Goal: Information Seeking & Learning: Find specific fact

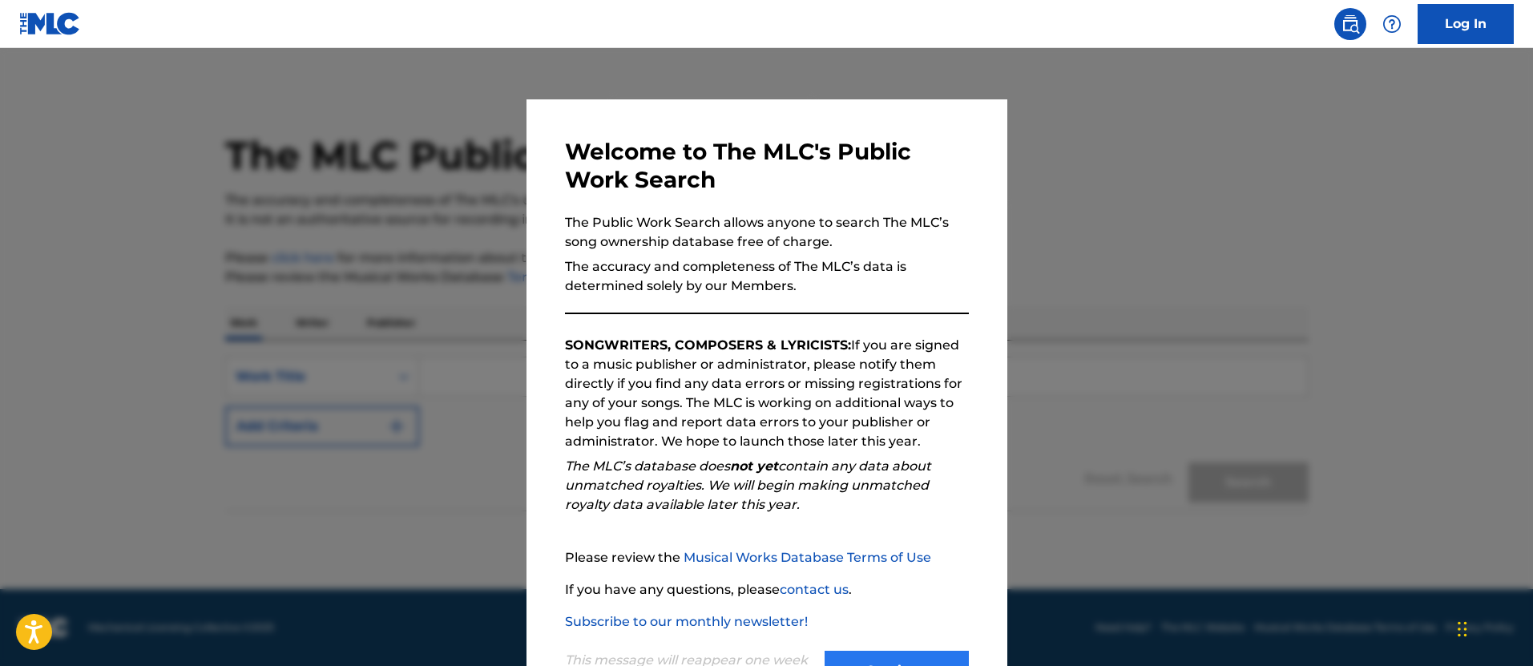
scroll to position [67, 0]
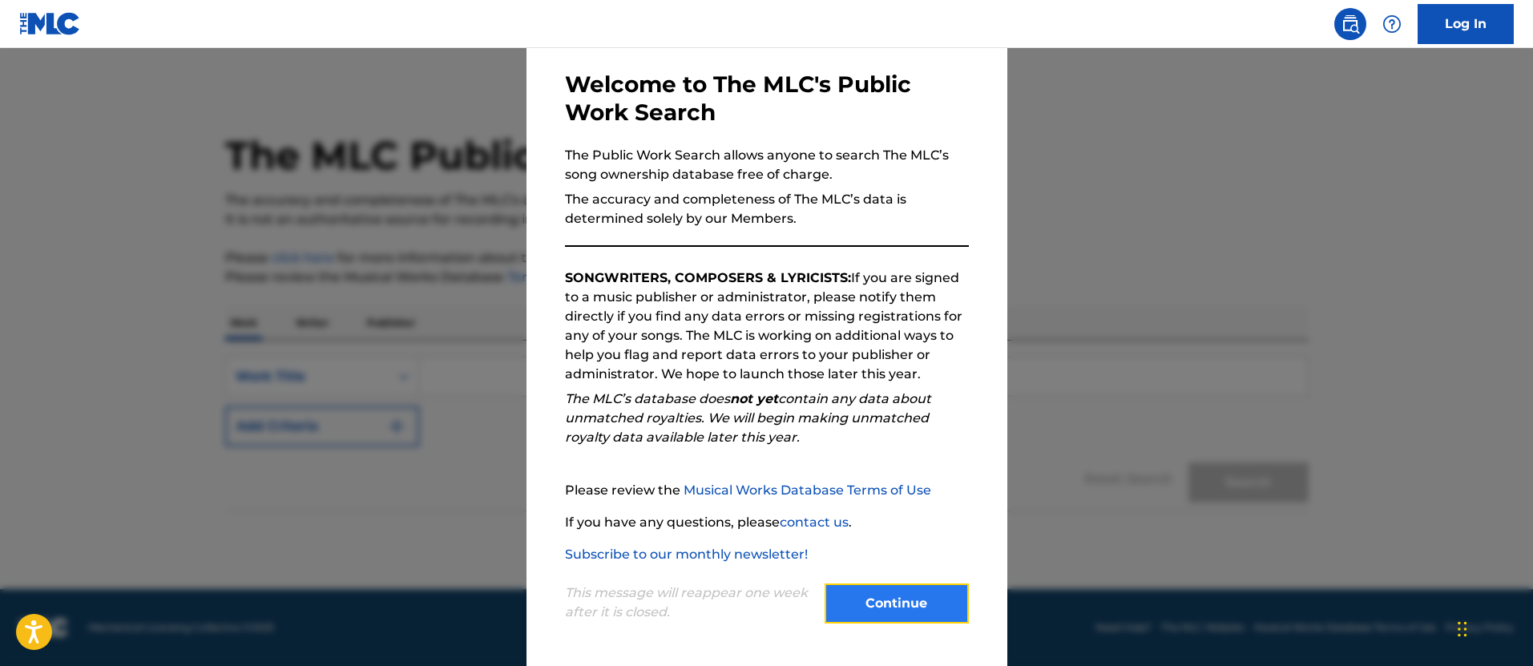
click at [886, 600] on button "Continue" at bounding box center [897, 603] width 144 height 40
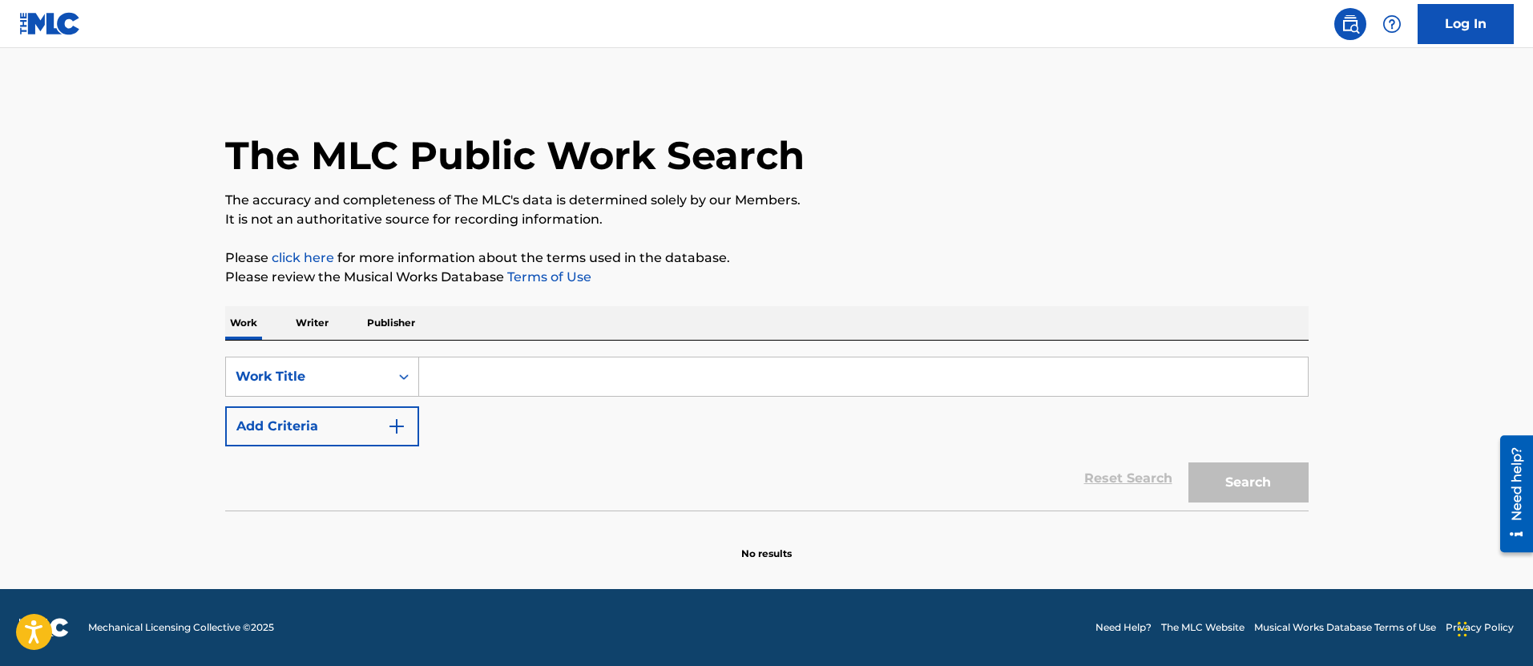
click at [538, 390] on input "Search Form" at bounding box center [863, 376] width 889 height 38
paste input "Lugar [PERSON_NAME]"
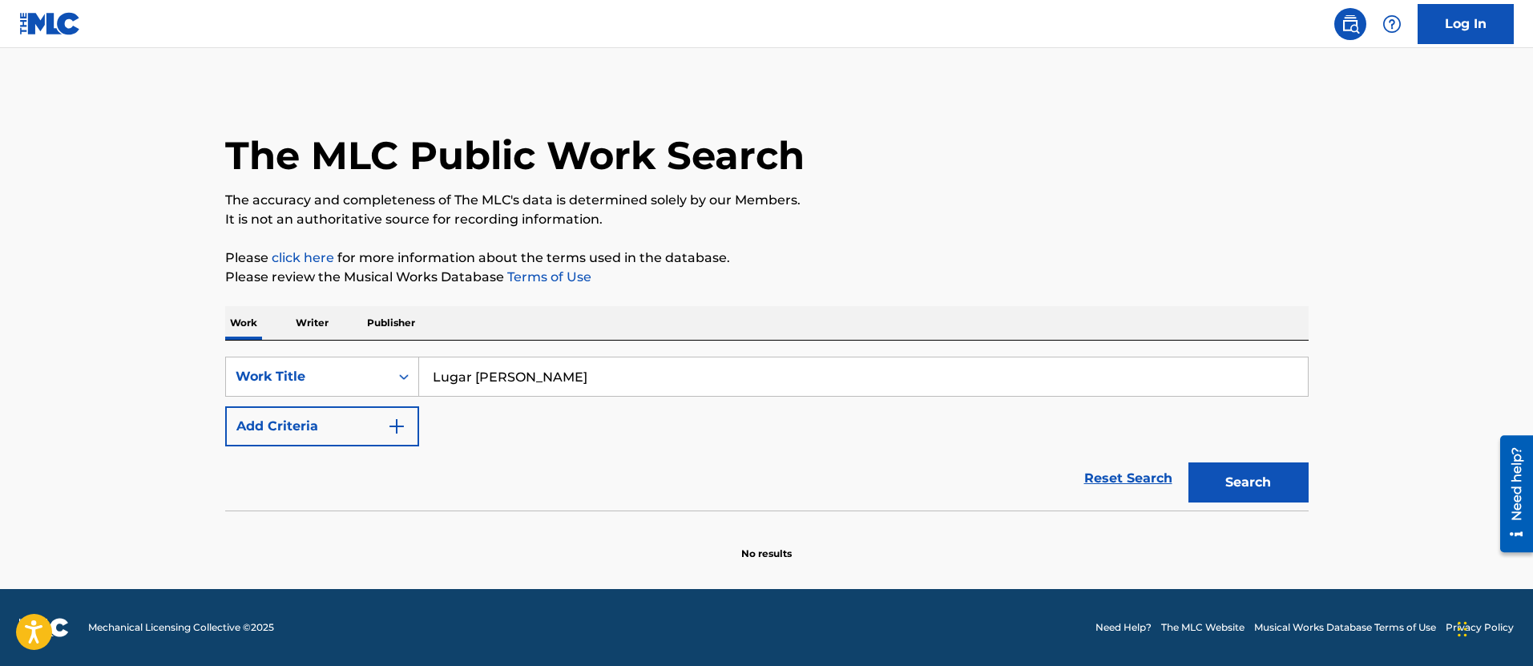
type input "Lugar [PERSON_NAME]"
click at [1189, 462] on button "Search" at bounding box center [1249, 482] width 120 height 40
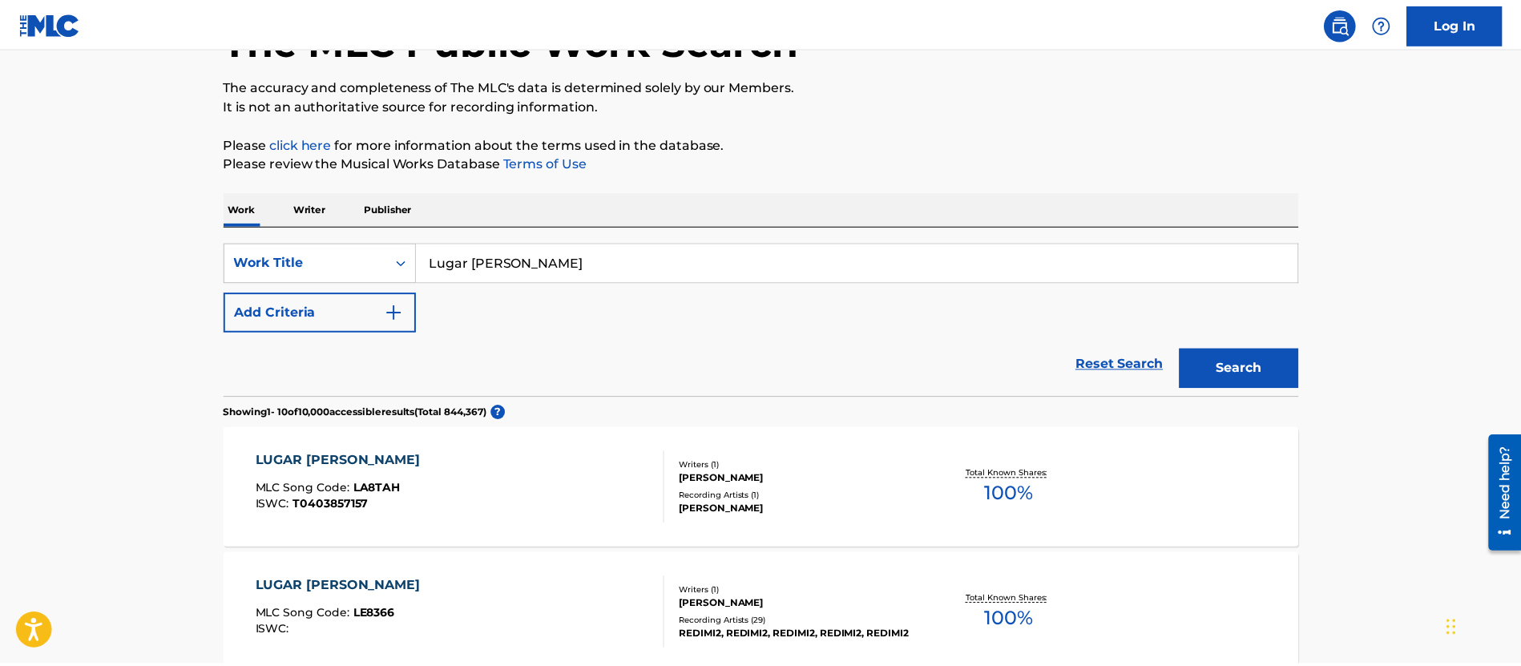
scroll to position [115, 0]
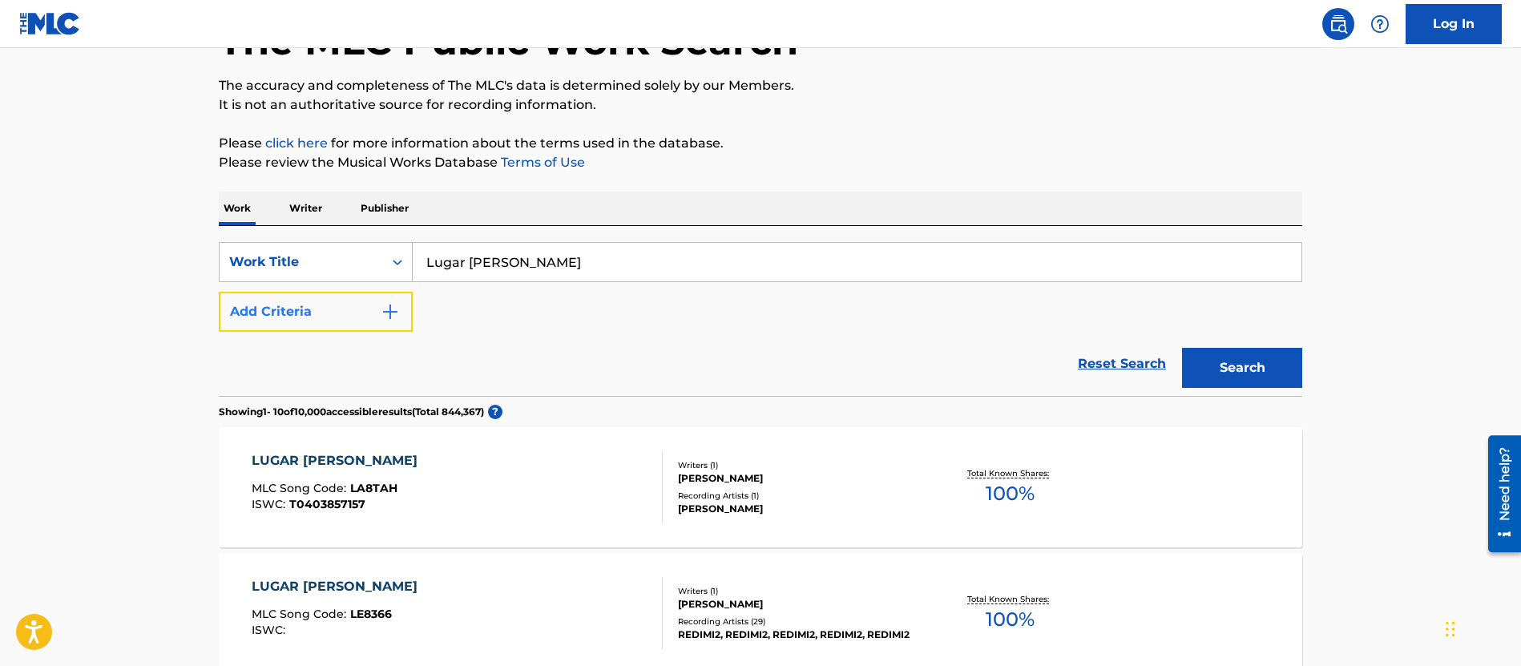
click at [388, 306] on img "Search Form" at bounding box center [390, 311] width 19 height 19
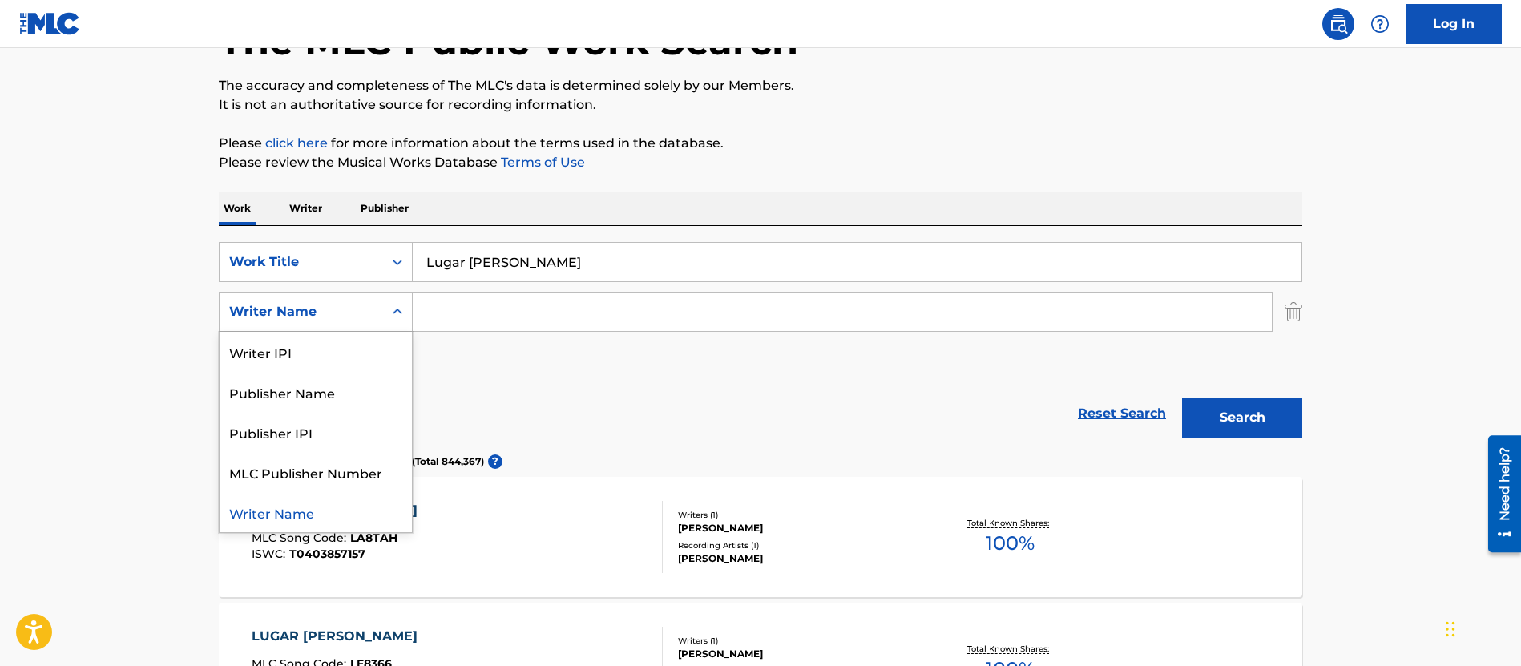
click at [393, 312] on icon "Search Form" at bounding box center [398, 312] width 16 height 16
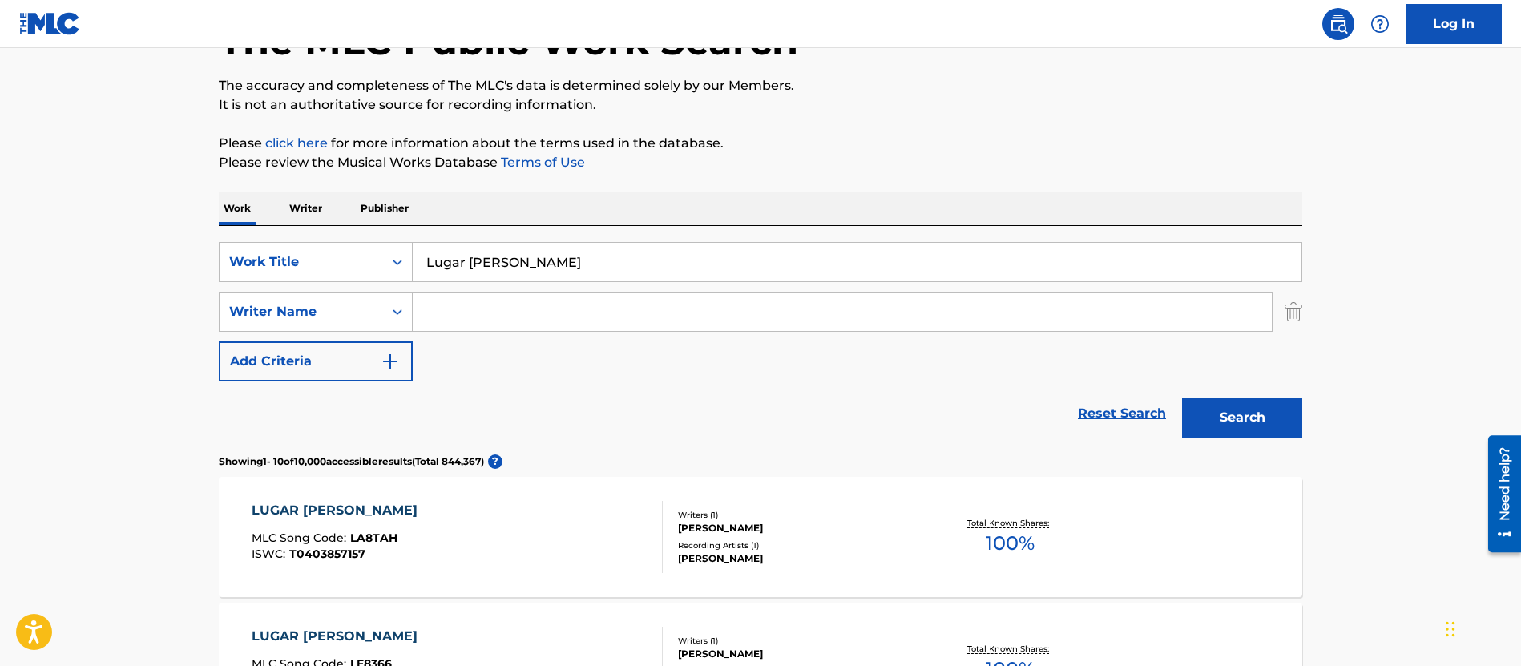
click at [537, 293] on input "Search Form" at bounding box center [842, 312] width 859 height 38
paste input "Cabra Guaraná"
type input "Cabra Guaraná"
click at [1182, 398] on button "Search" at bounding box center [1242, 418] width 120 height 40
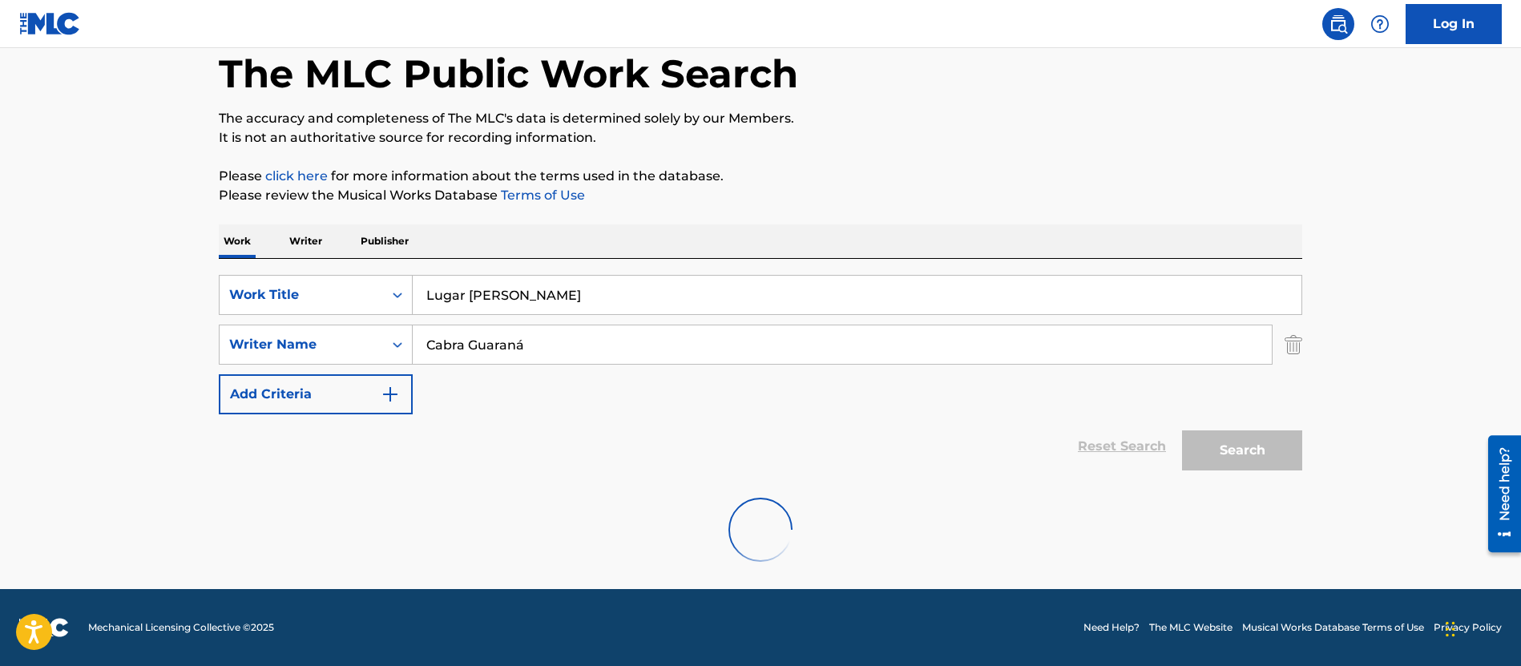
scroll to position [30, 0]
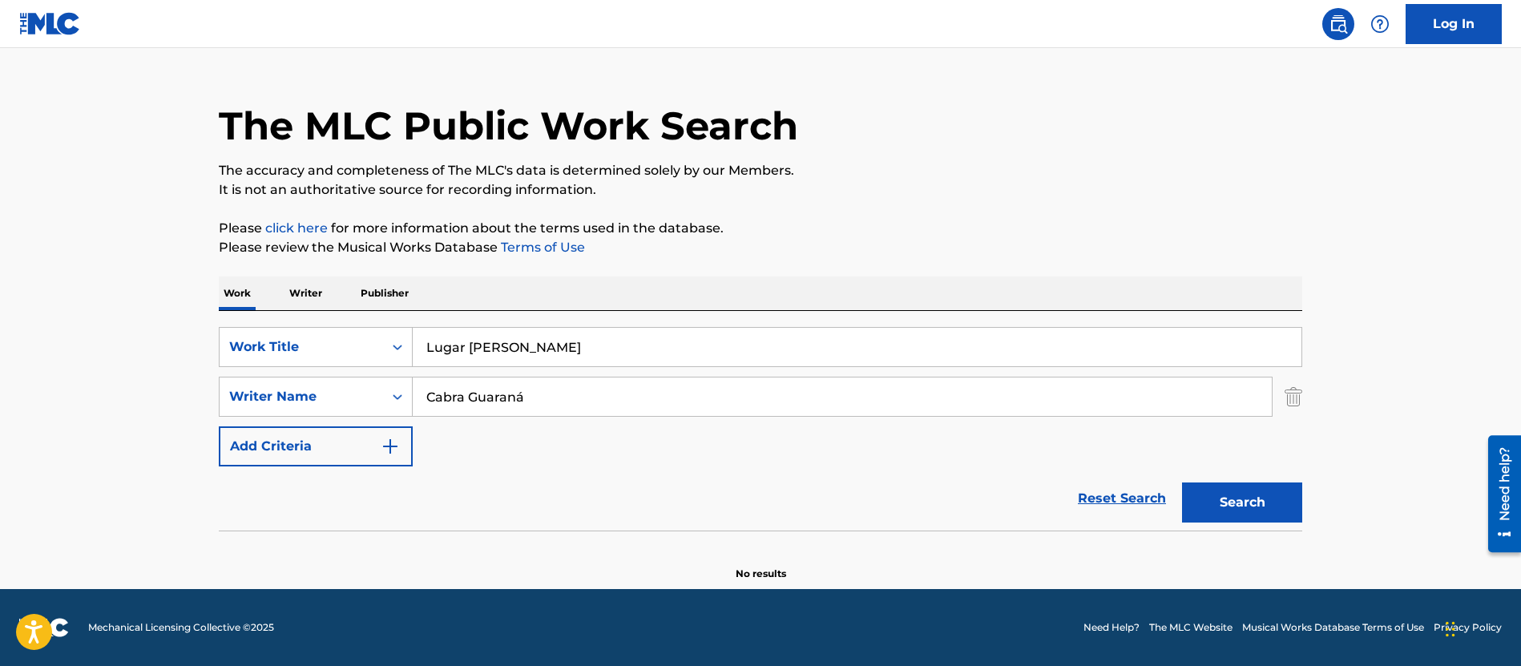
drag, startPoint x: 523, startPoint y: 397, endPoint x: 419, endPoint y: 398, distance: 104.2
click at [419, 398] on input "Cabra Guaraná" at bounding box center [842, 396] width 859 height 38
click at [1182, 482] on button "Search" at bounding box center [1242, 502] width 120 height 40
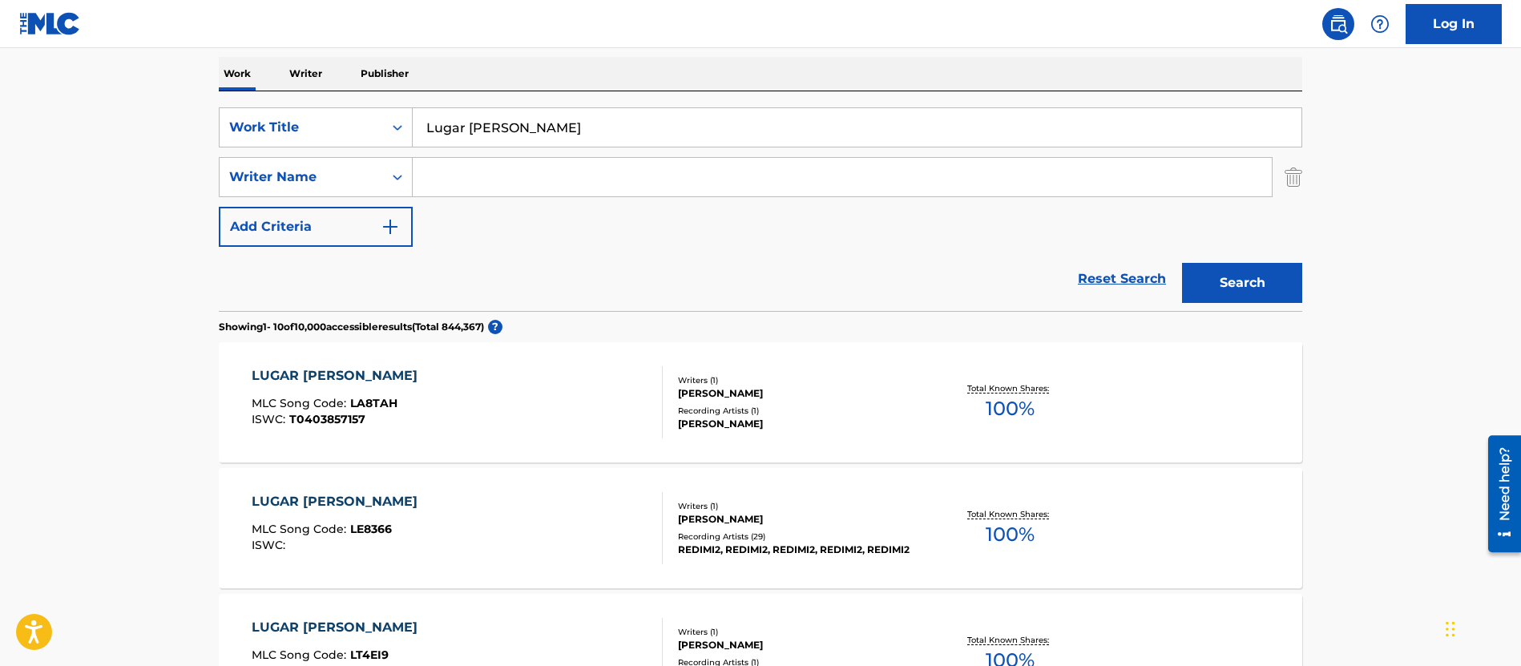
scroll to position [252, 0]
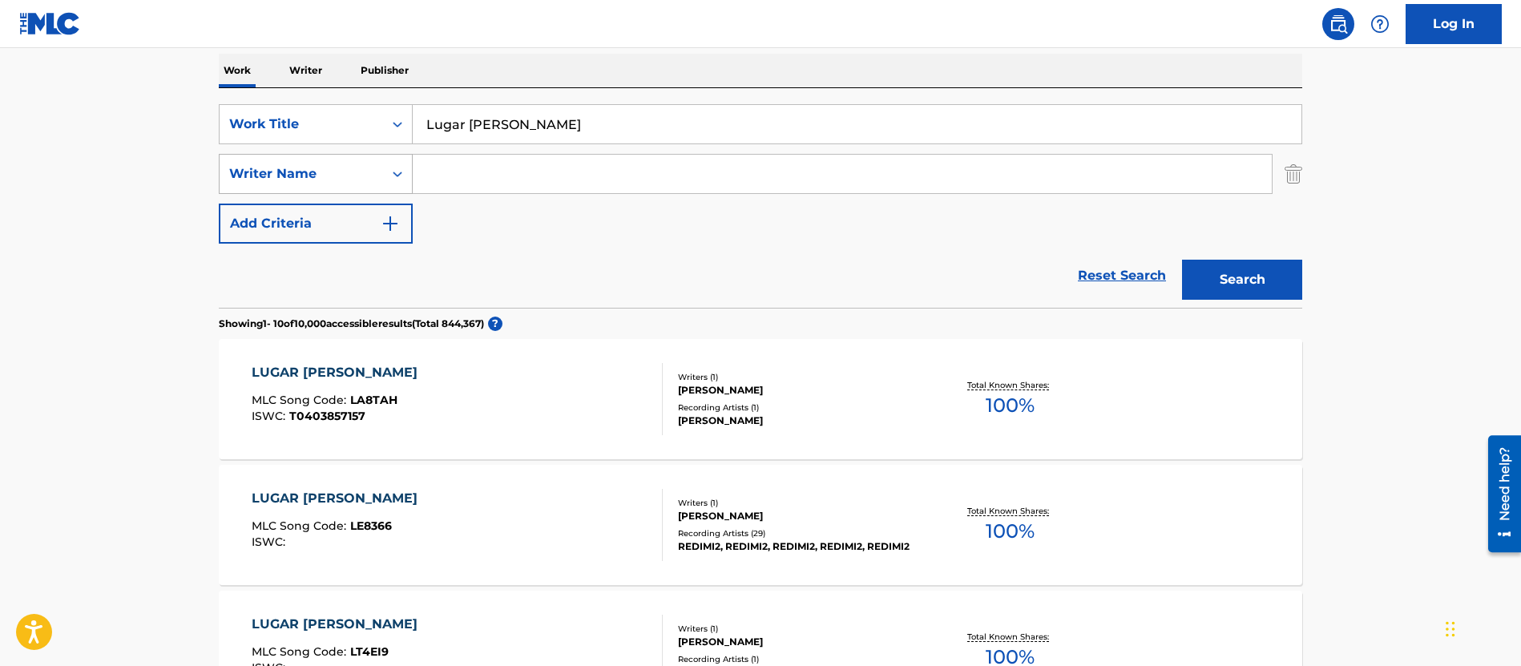
click at [350, 172] on div "Writer Name" at bounding box center [301, 173] width 144 height 19
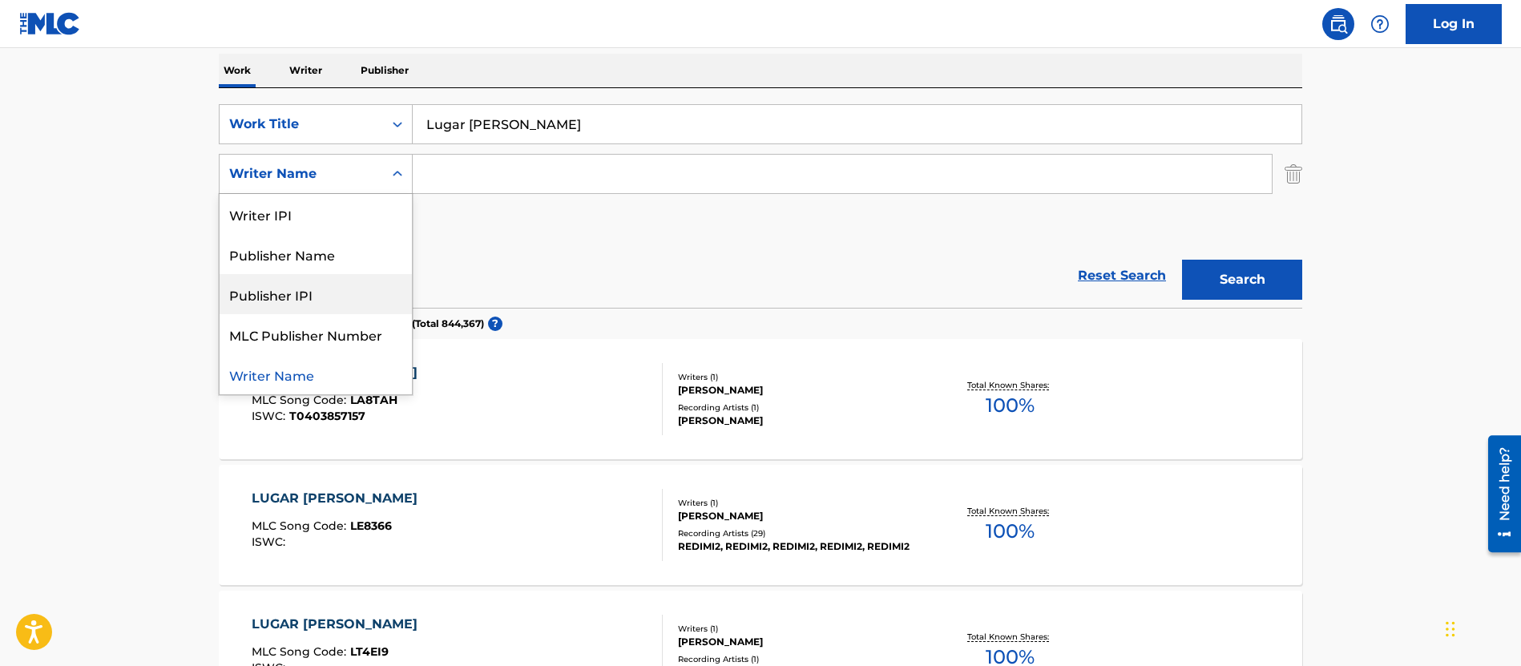
click at [572, 252] on div "Reset Search Search" at bounding box center [761, 276] width 1084 height 64
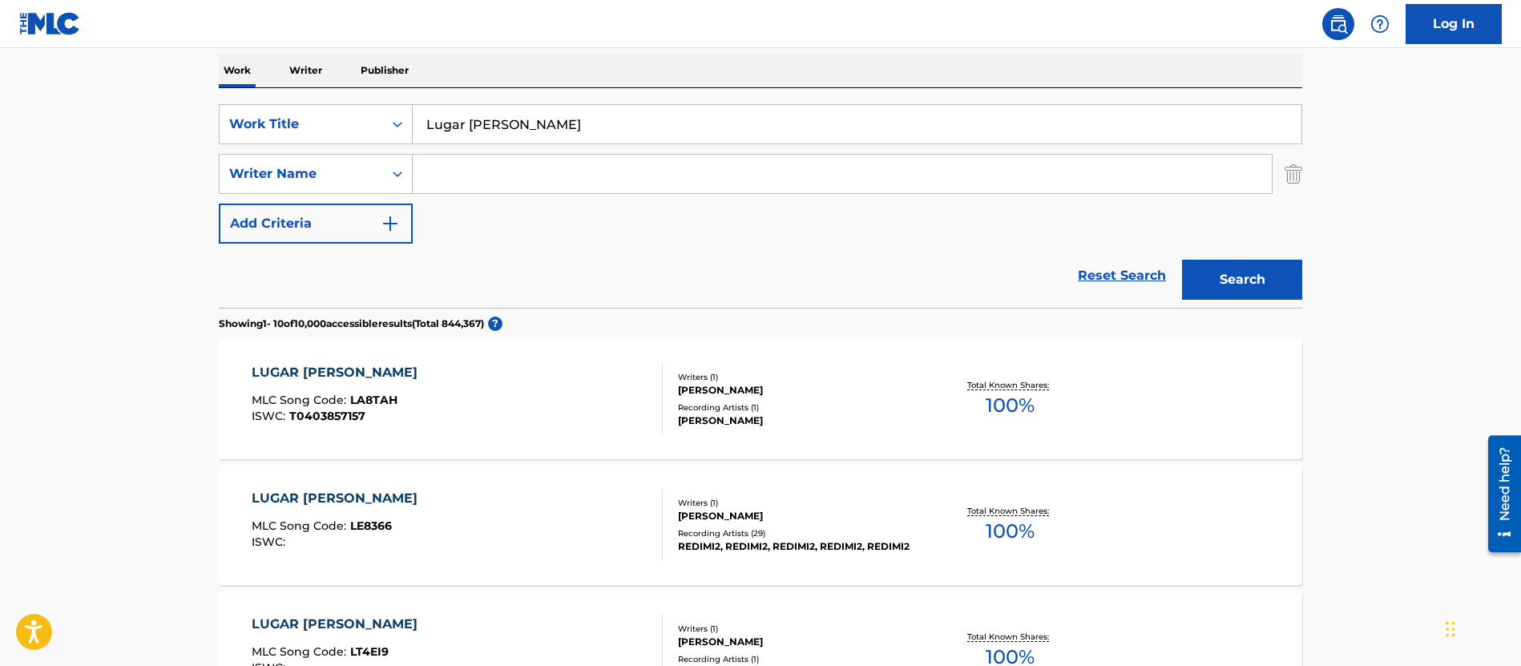
scroll to position [0, 0]
